Goal: Find specific page/section

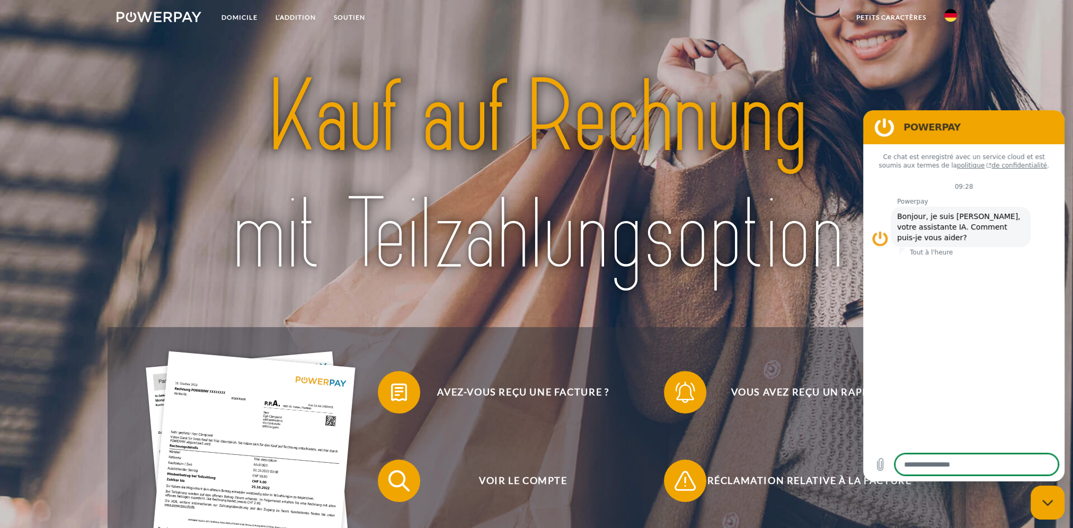
click at [953, 19] on img at bounding box center [950, 15] width 13 height 13
click at [949, 51] on img at bounding box center [950, 49] width 13 height 13
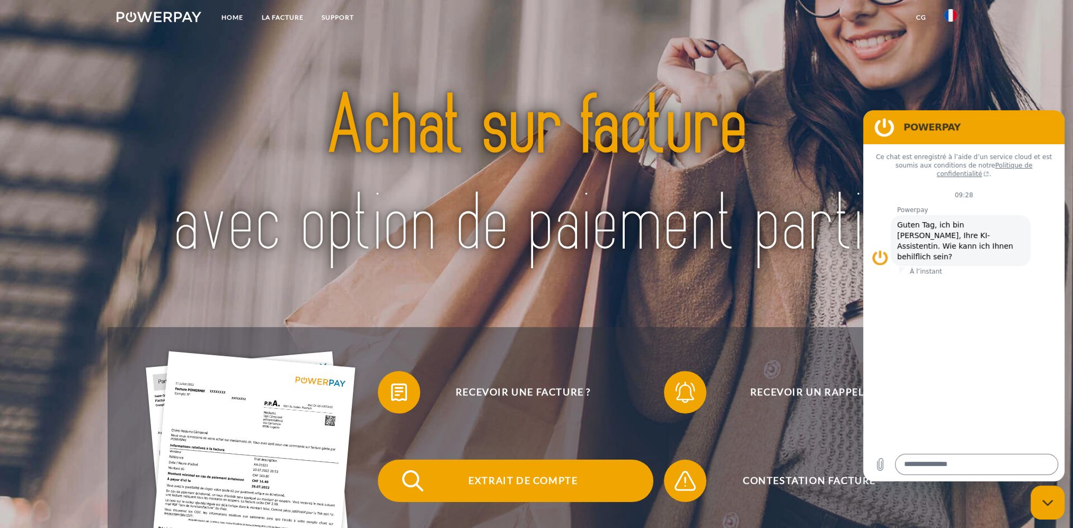
click at [528, 480] on span "Extrait de compte" at bounding box center [523, 480] width 260 height 42
